Goal: Transaction & Acquisition: Register for event/course

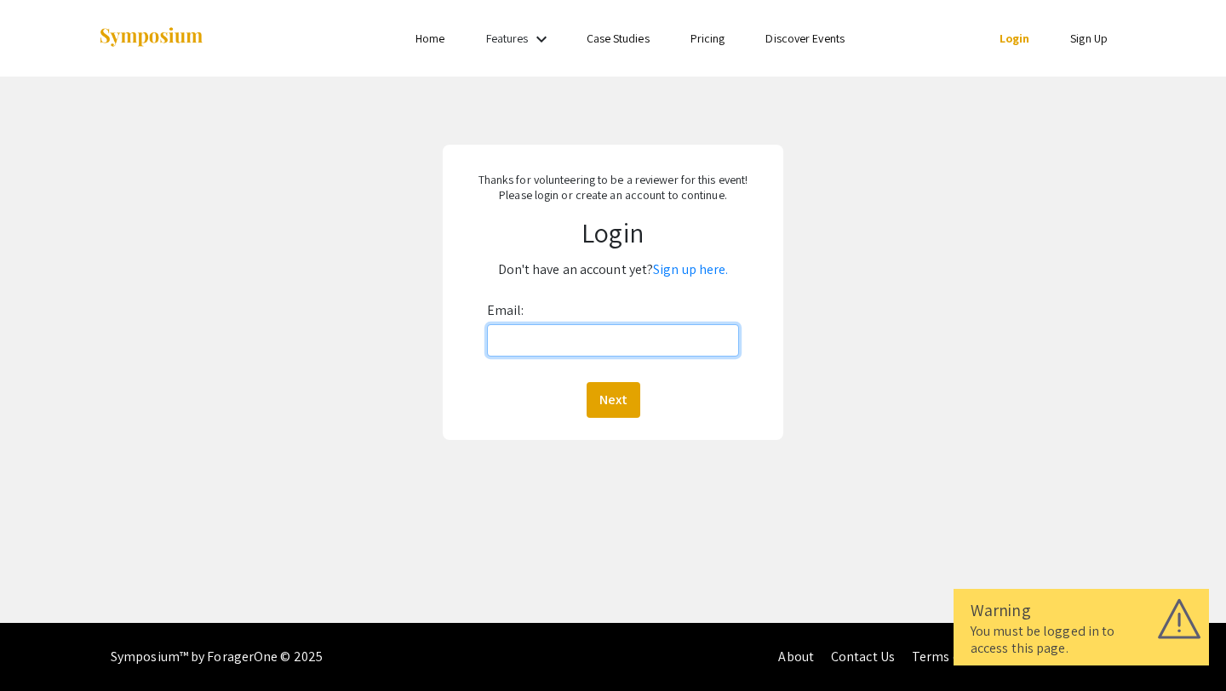
click at [538, 334] on input "Email:" at bounding box center [613, 340] width 253 height 32
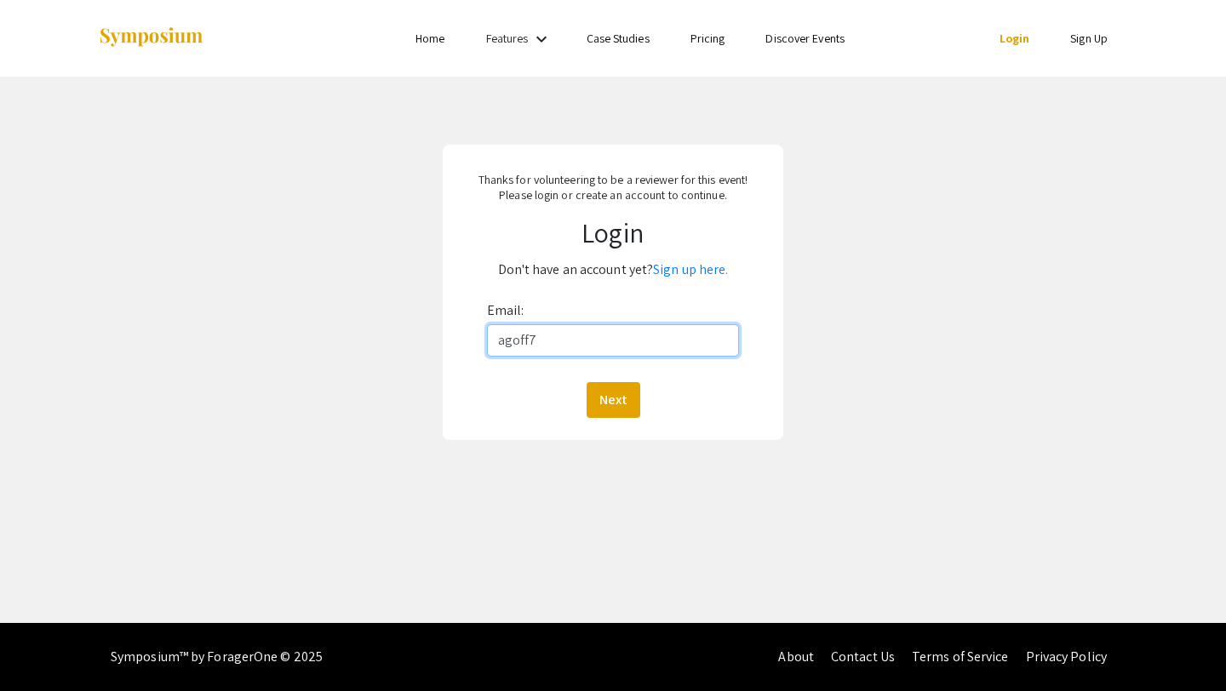
type input "agoff7@charlotte.edu"
click at [608, 398] on button "Next" at bounding box center [614, 400] width 54 height 36
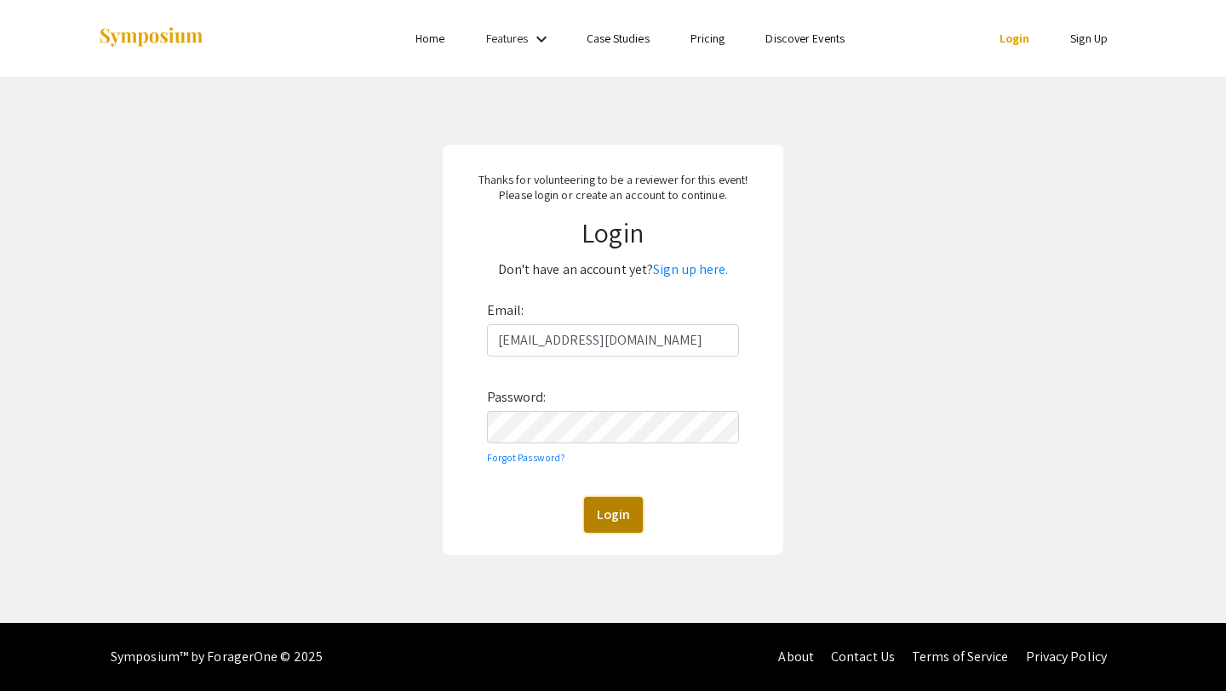
click at [613, 518] on button "Login" at bounding box center [613, 515] width 59 height 36
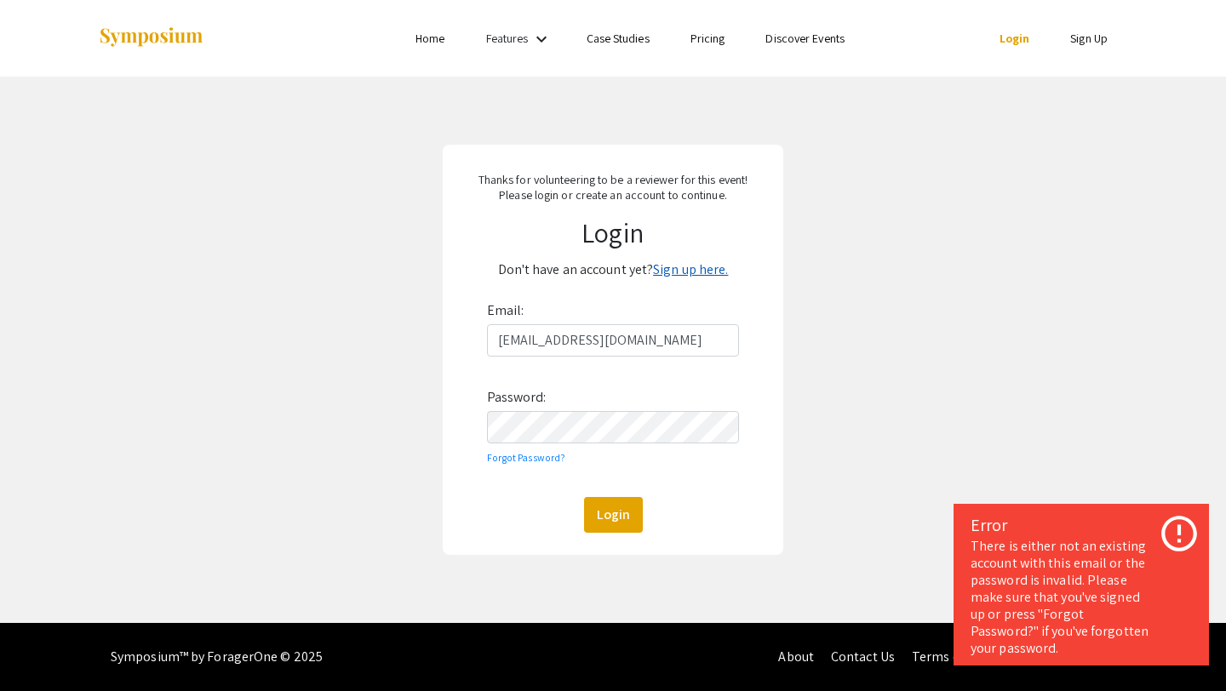
click at [697, 272] on link "Sign up here." at bounding box center [690, 270] width 75 height 18
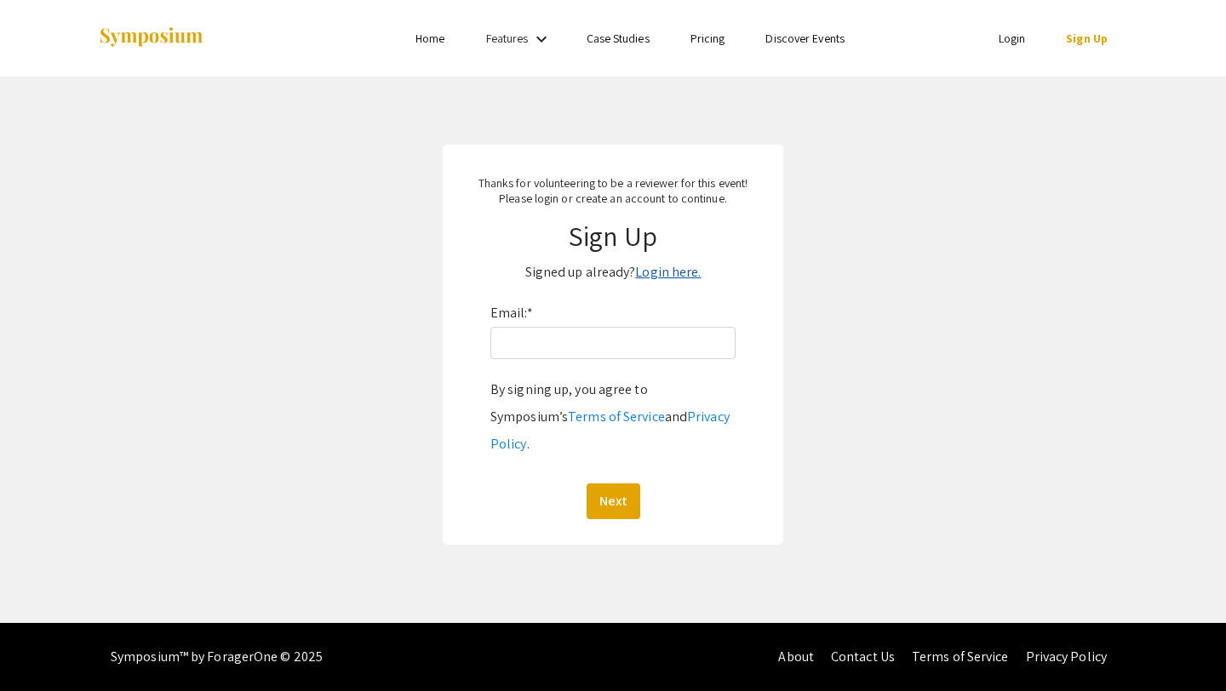
click at [673, 278] on link "Login here." at bounding box center [668, 272] width 66 height 18
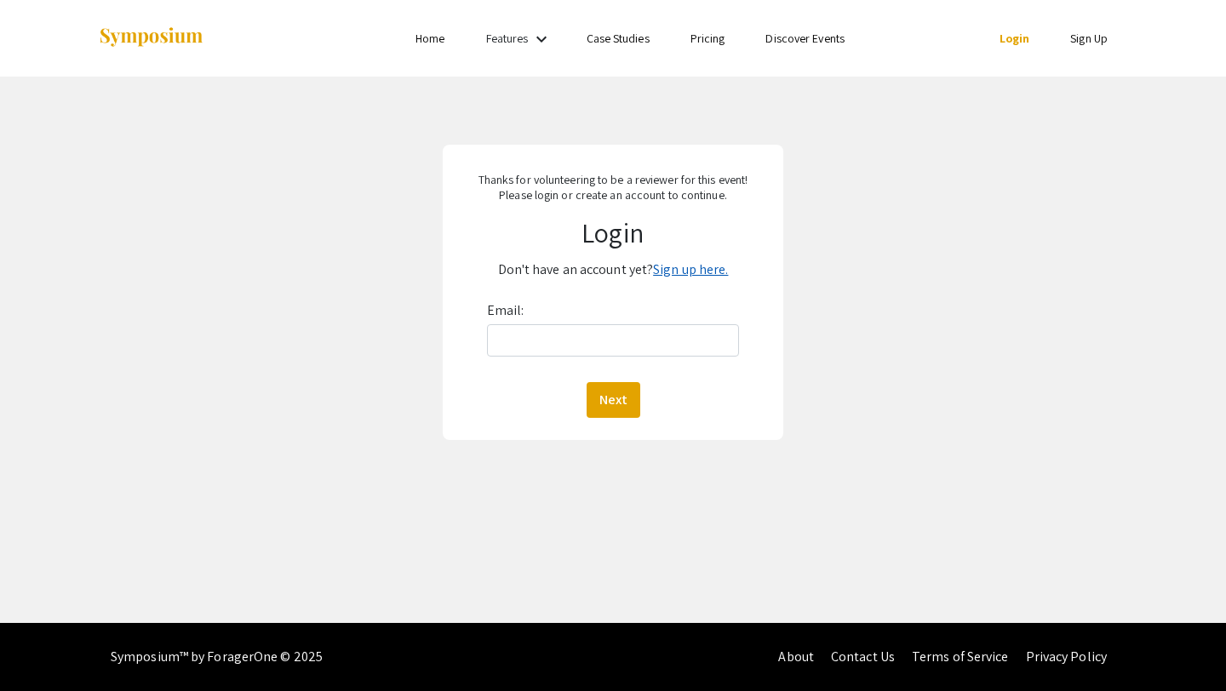
click at [681, 270] on link "Sign up here." at bounding box center [690, 270] width 75 height 18
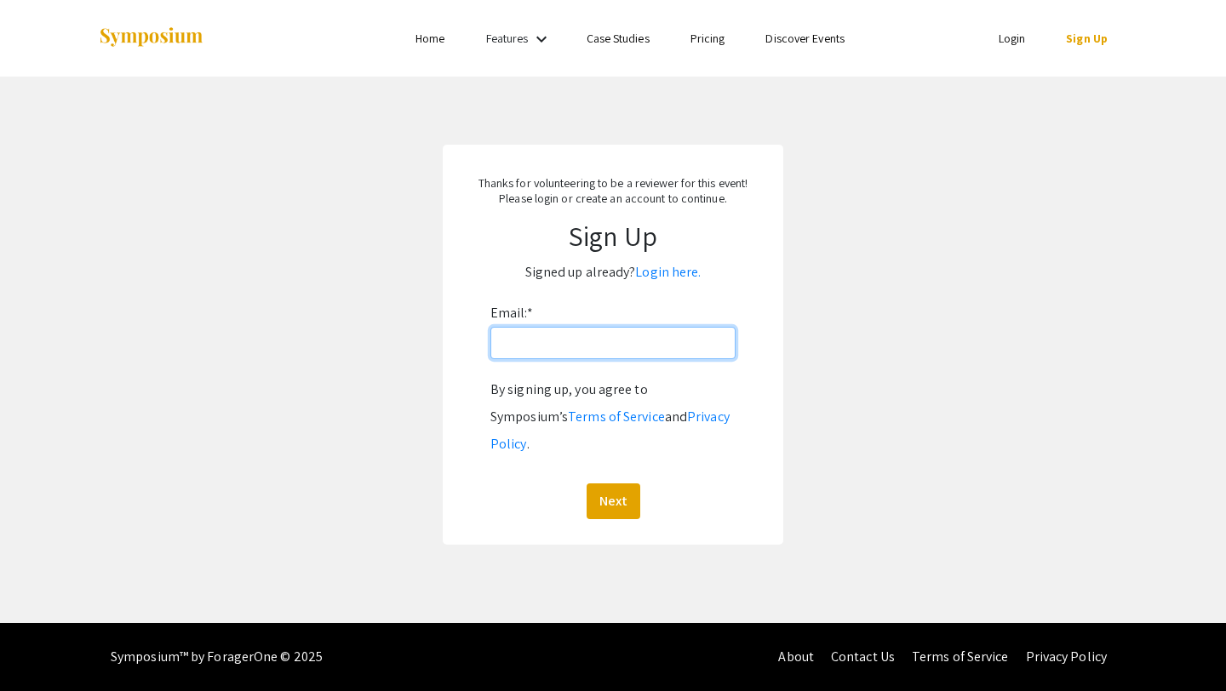
click at [543, 345] on input "Email: *" at bounding box center [612, 343] width 245 height 32
type input "agoff7@charlotte.edu"
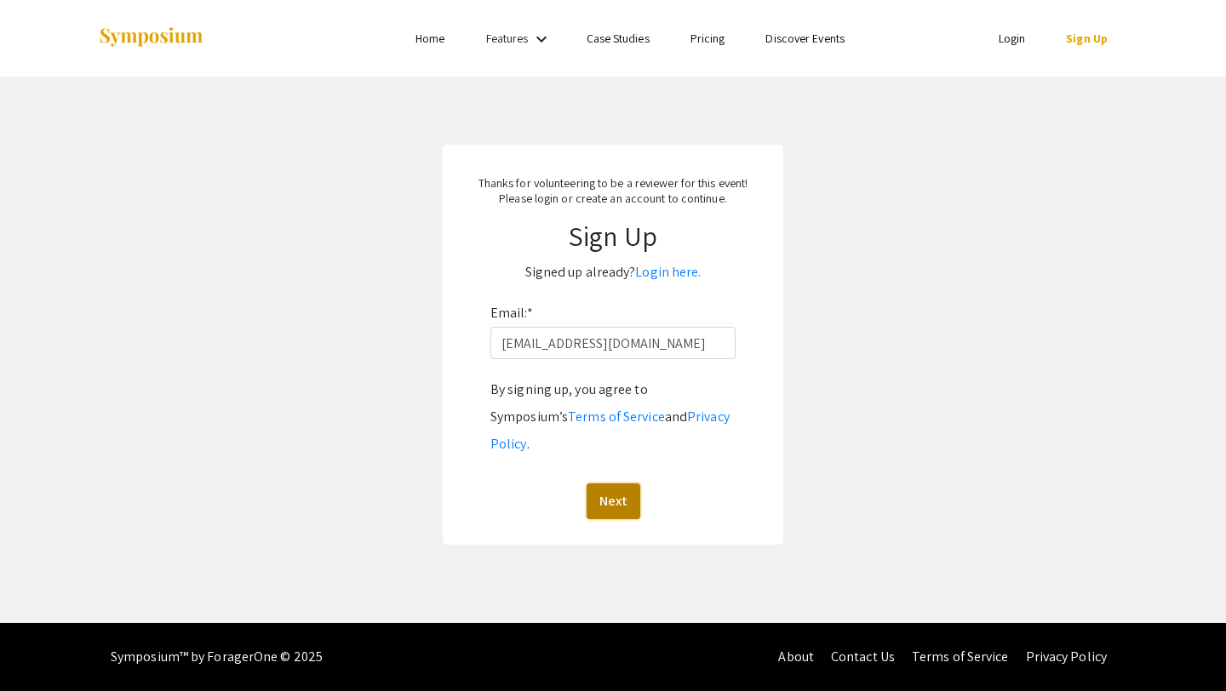
click at [609, 484] on button "Next" at bounding box center [614, 502] width 54 height 36
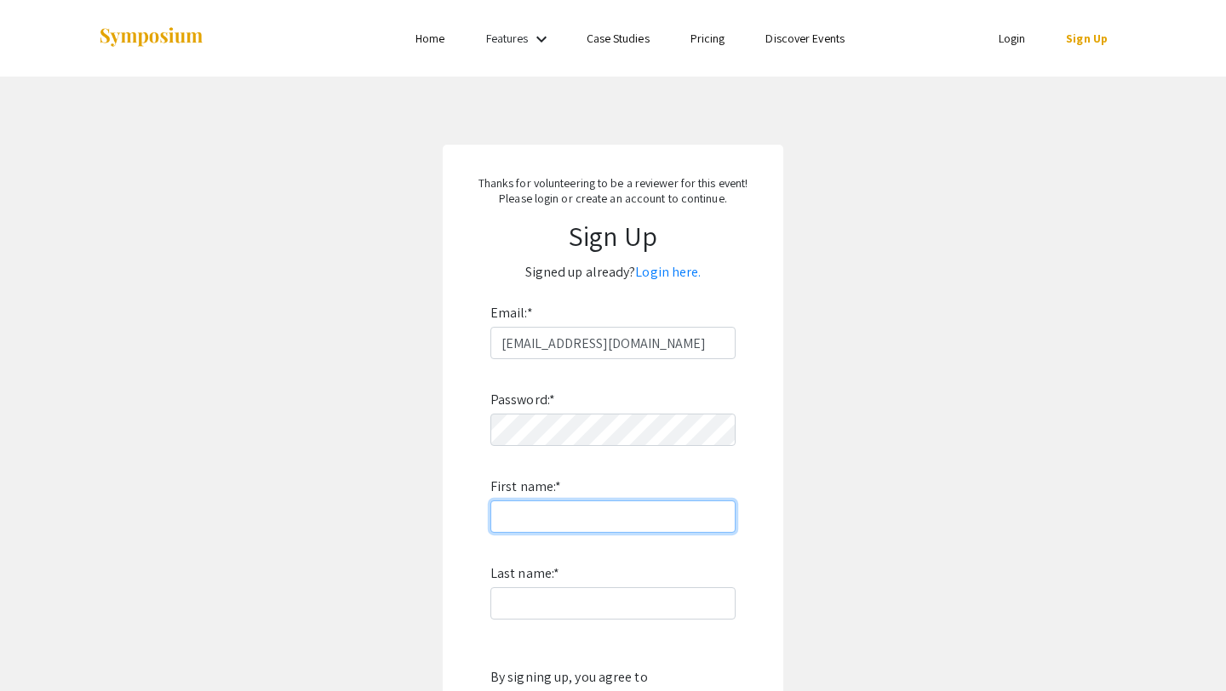
click at [544, 513] on input "First name: *" at bounding box center [612, 517] width 245 height 32
type input "Andrew"
